Goal: Transaction & Acquisition: Purchase product/service

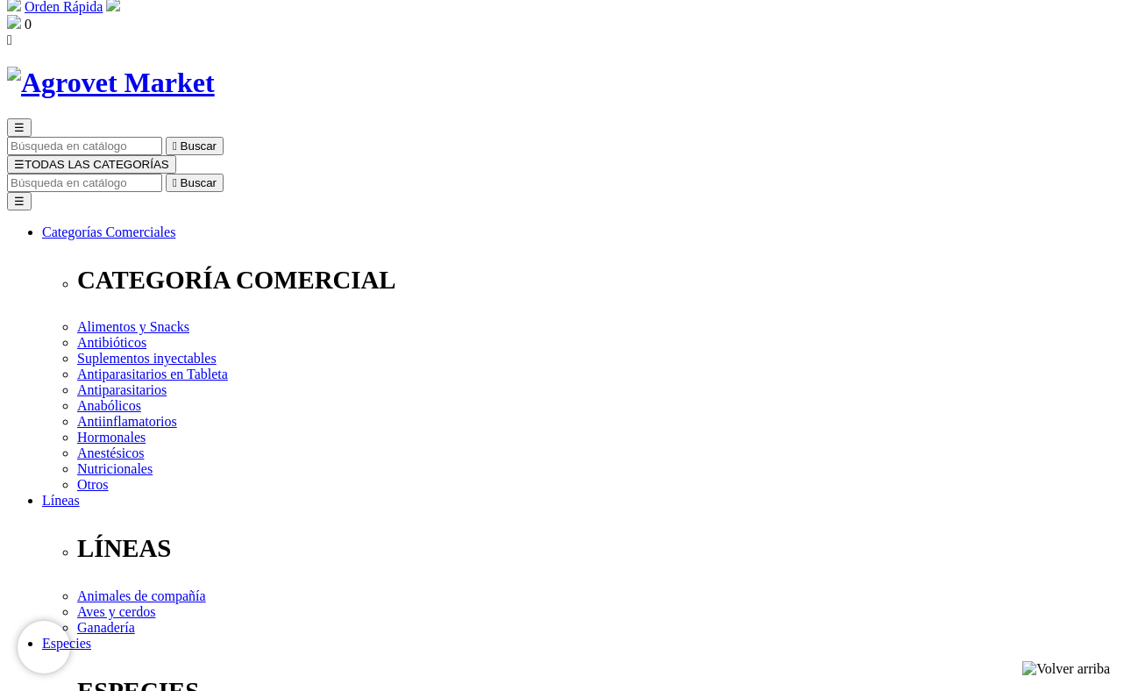
scroll to position [46, 0]
select select "381"
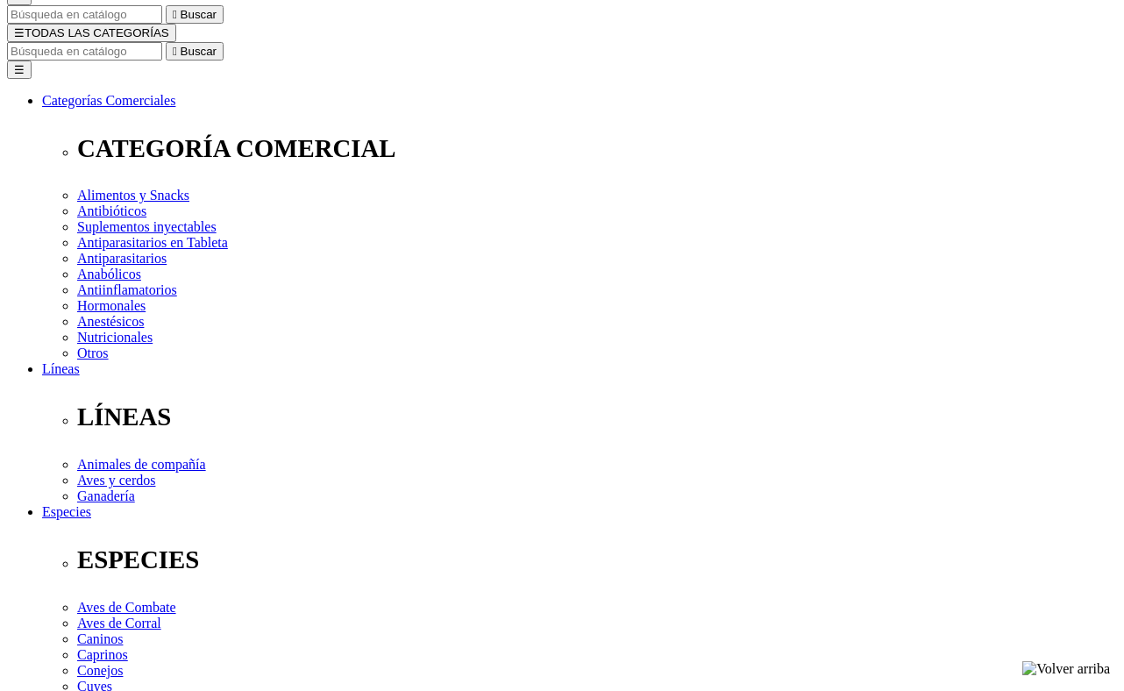
scroll to position [180, 0]
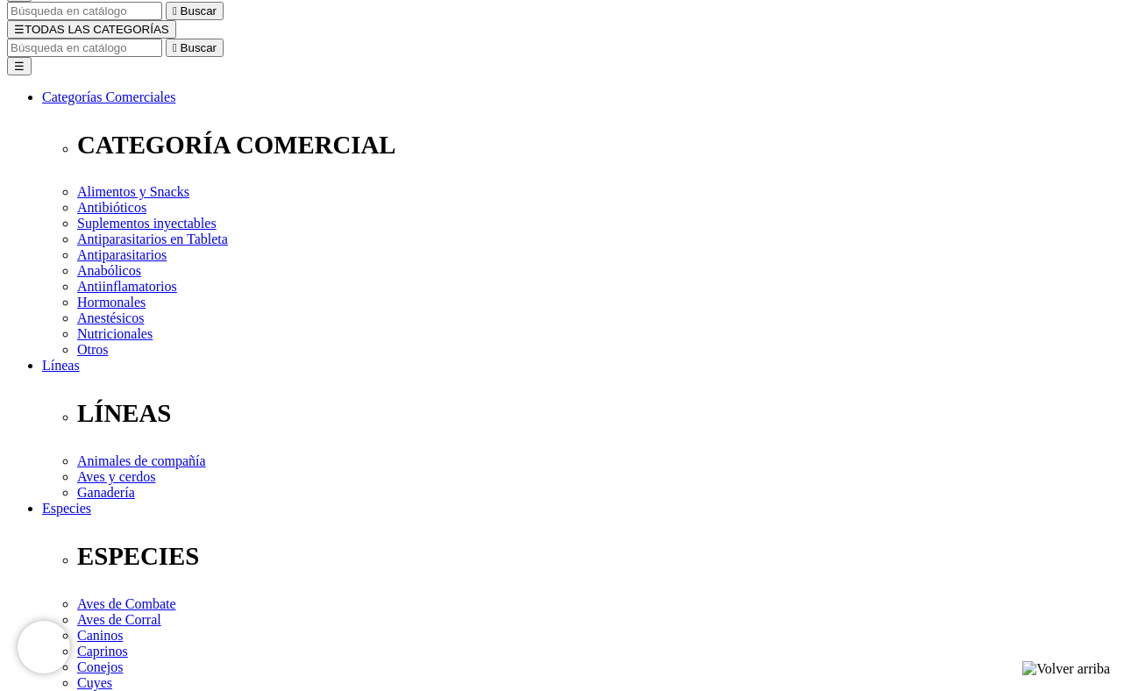
select select "381"
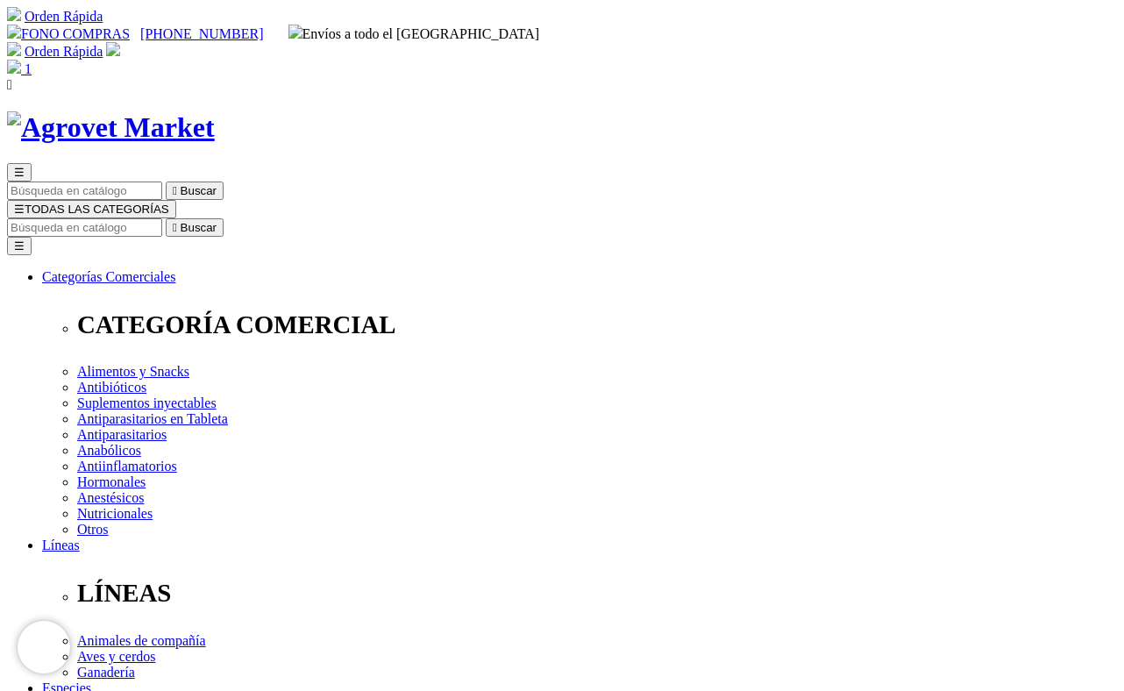
click at [162, 218] on input "Buscar" at bounding box center [84, 227] width 155 height 18
type input "hills id"
click at [266, 218] on button " Buscar" at bounding box center [295, 227] width 58 height 18
click at [25, 203] on span "☰" at bounding box center [19, 209] width 11 height 13
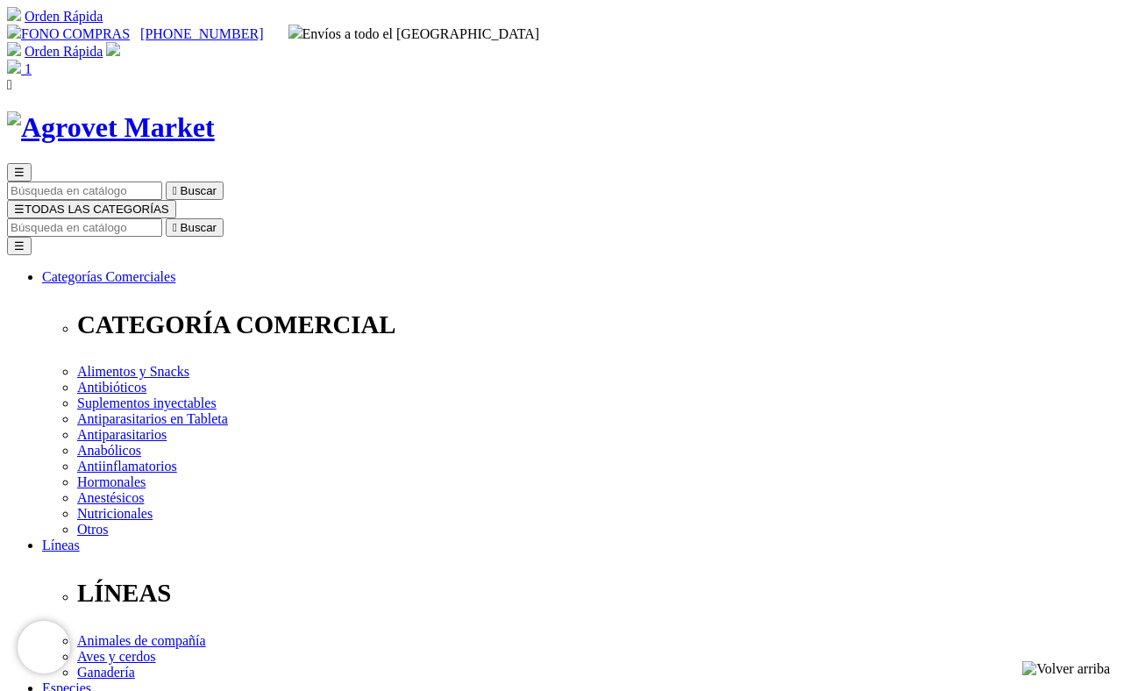
click at [25, 203] on span "☰" at bounding box center [19, 209] width 11 height 13
